Goal: Information Seeking & Learning: Learn about a topic

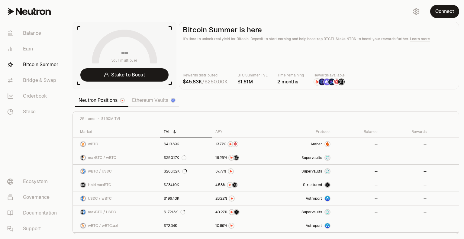
click at [29, 129] on nav "Balance Earn Bitcoin Summer Bridge & Swap Orderbook Stake Ecosystem Governance …" at bounding box center [34, 131] width 68 height 216
click at [24, 50] on link "Earn" at bounding box center [33, 49] width 63 height 16
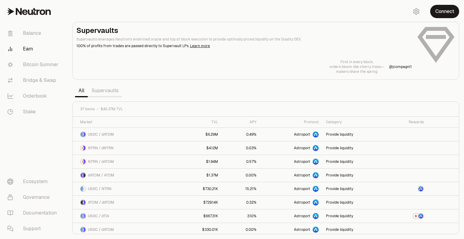
drag, startPoint x: 39, startPoint y: 141, endPoint x: 43, endPoint y: 141, distance: 4.2
click at [39, 141] on nav "Balance Earn Bitcoin Summer Bridge & Swap Orderbook Stake Ecosystem Governance …" at bounding box center [34, 131] width 68 height 216
click at [33, 65] on link "Bitcoin Summer" at bounding box center [33, 65] width 63 height 16
